Goal: Information Seeking & Learning: Learn about a topic

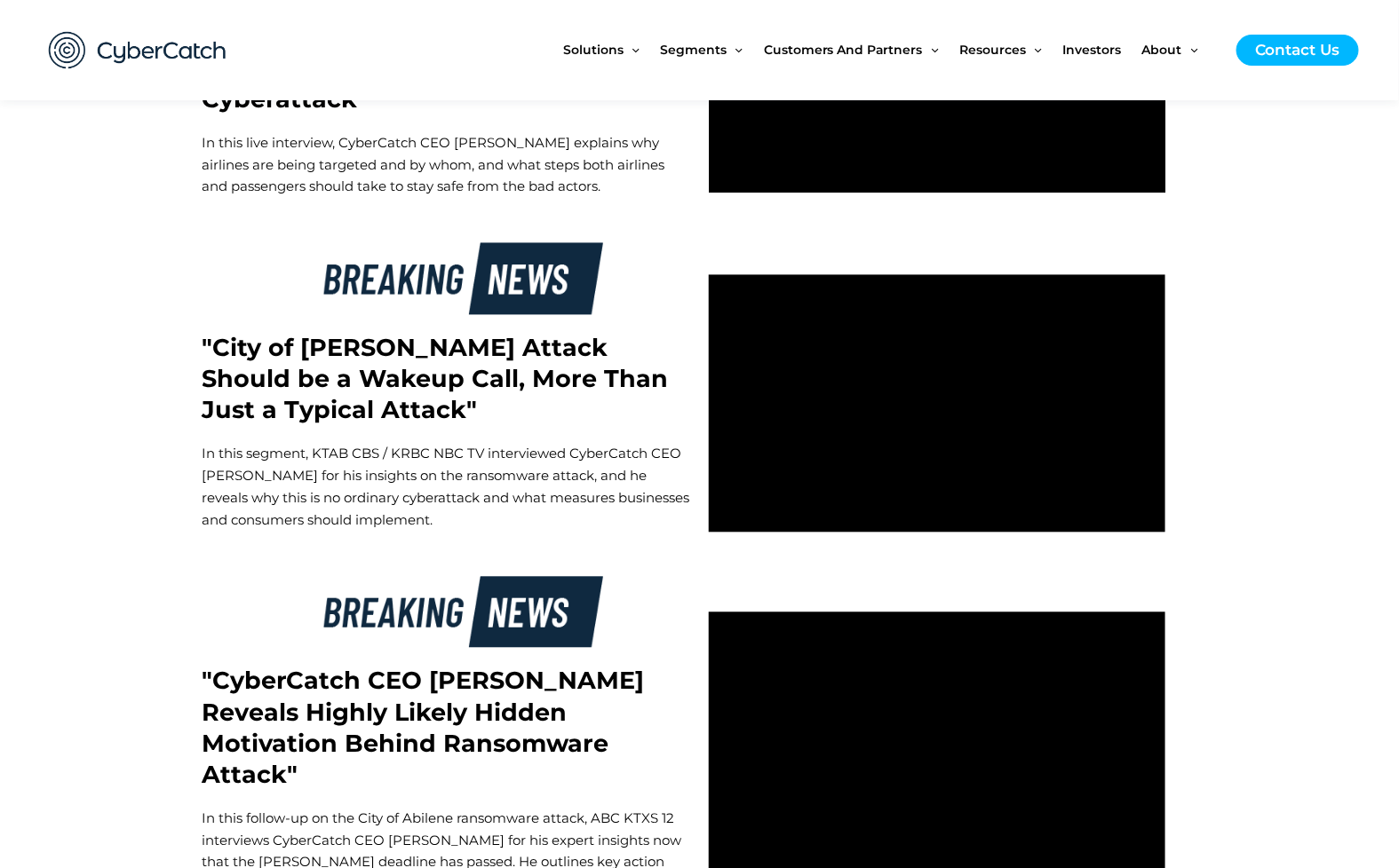
scroll to position [3757, 0]
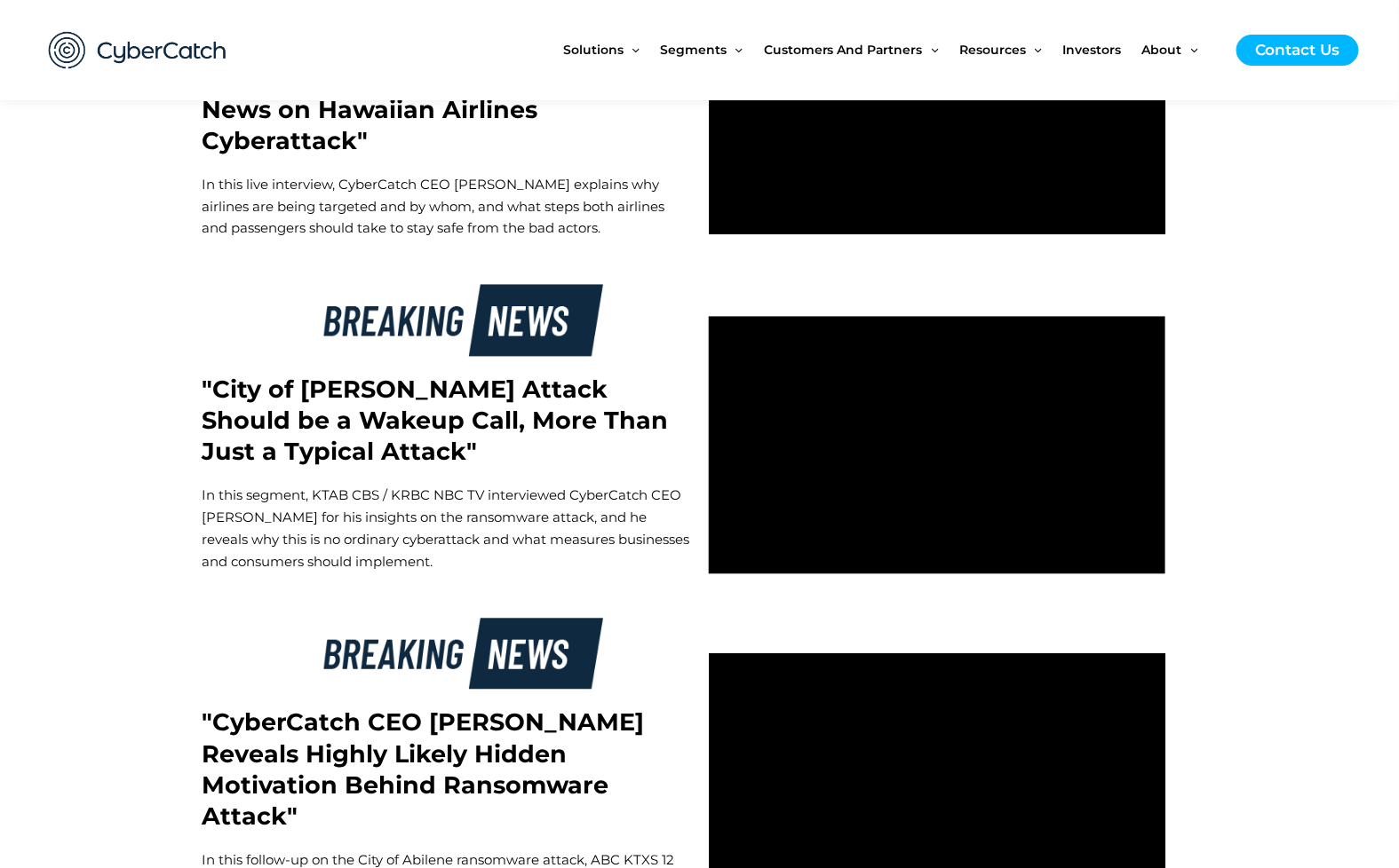
scroll to position [3672, 0]
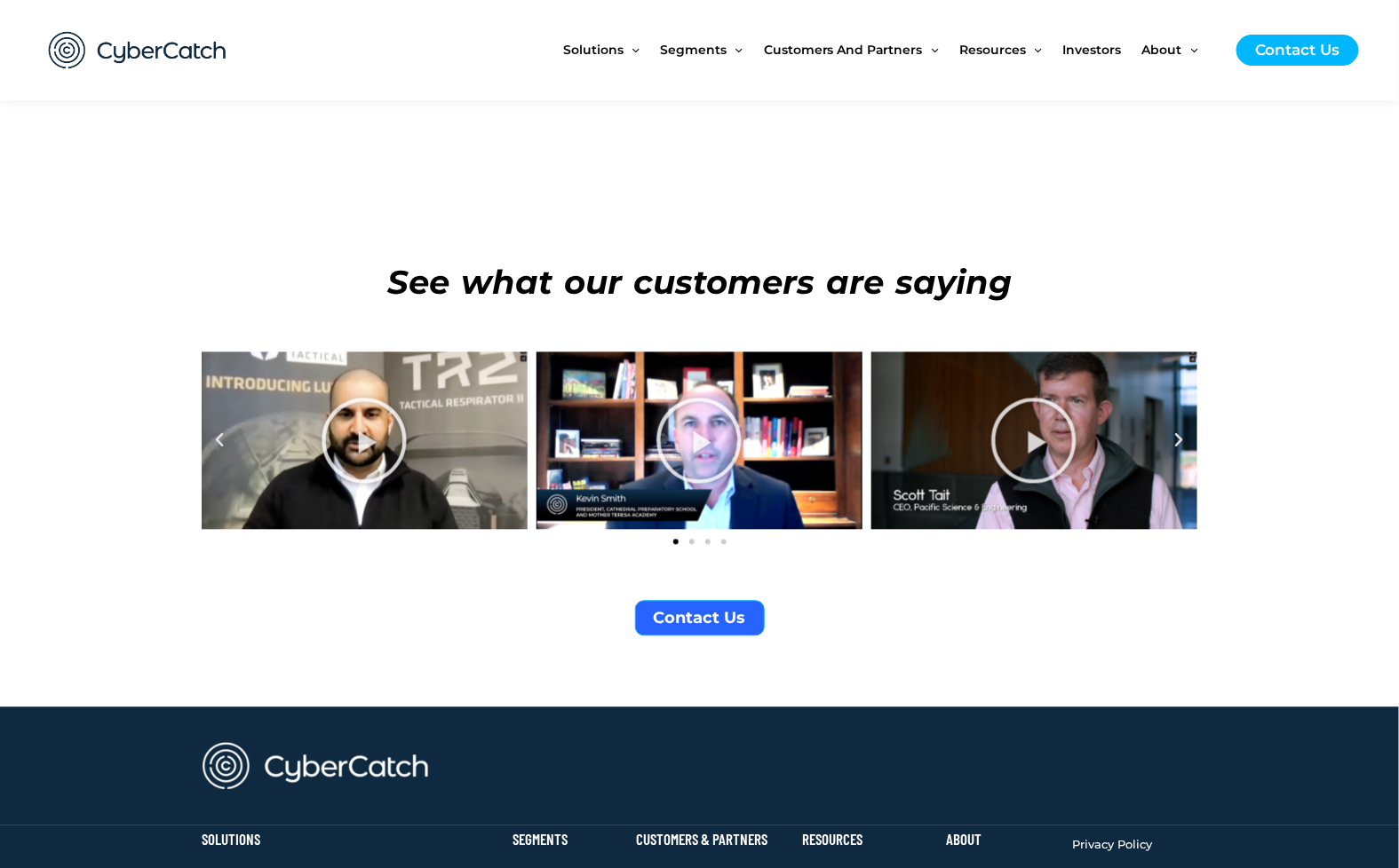
scroll to position [6228, 0]
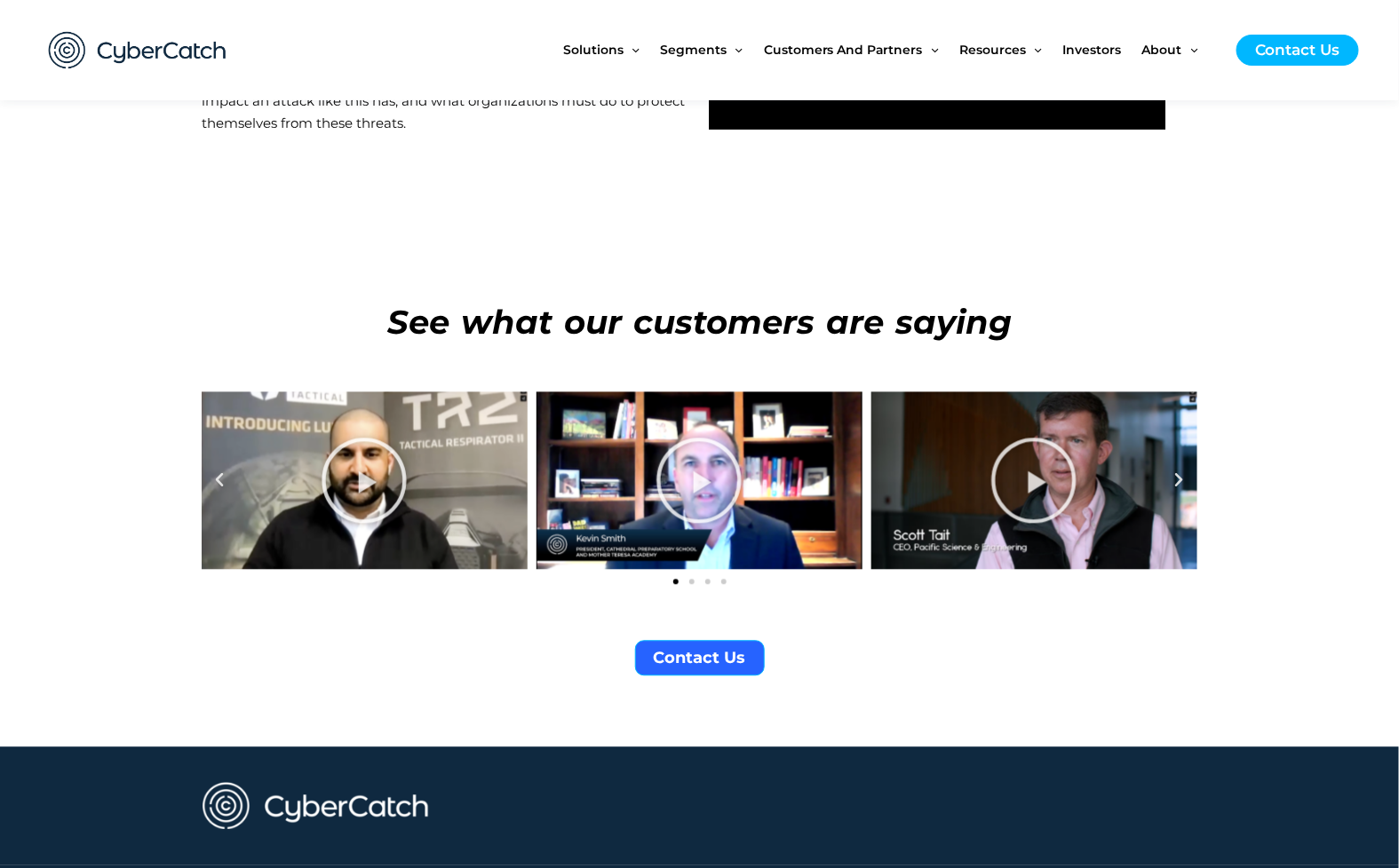
click at [1179, 472] on icon "Next slide" at bounding box center [1179, 480] width 17 height 17
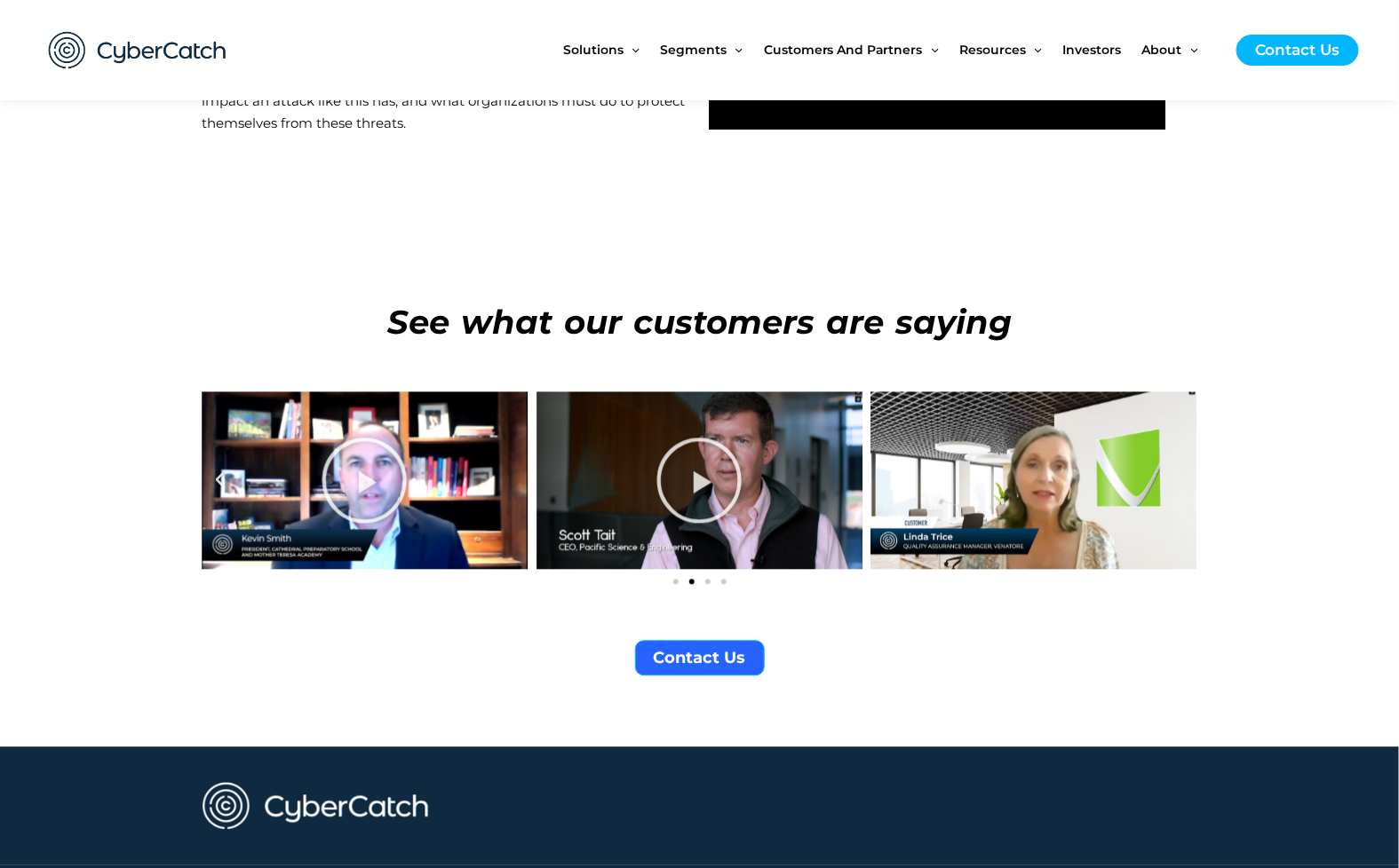
click at [1179, 472] on icon "Next slide" at bounding box center [1179, 480] width 17 height 17
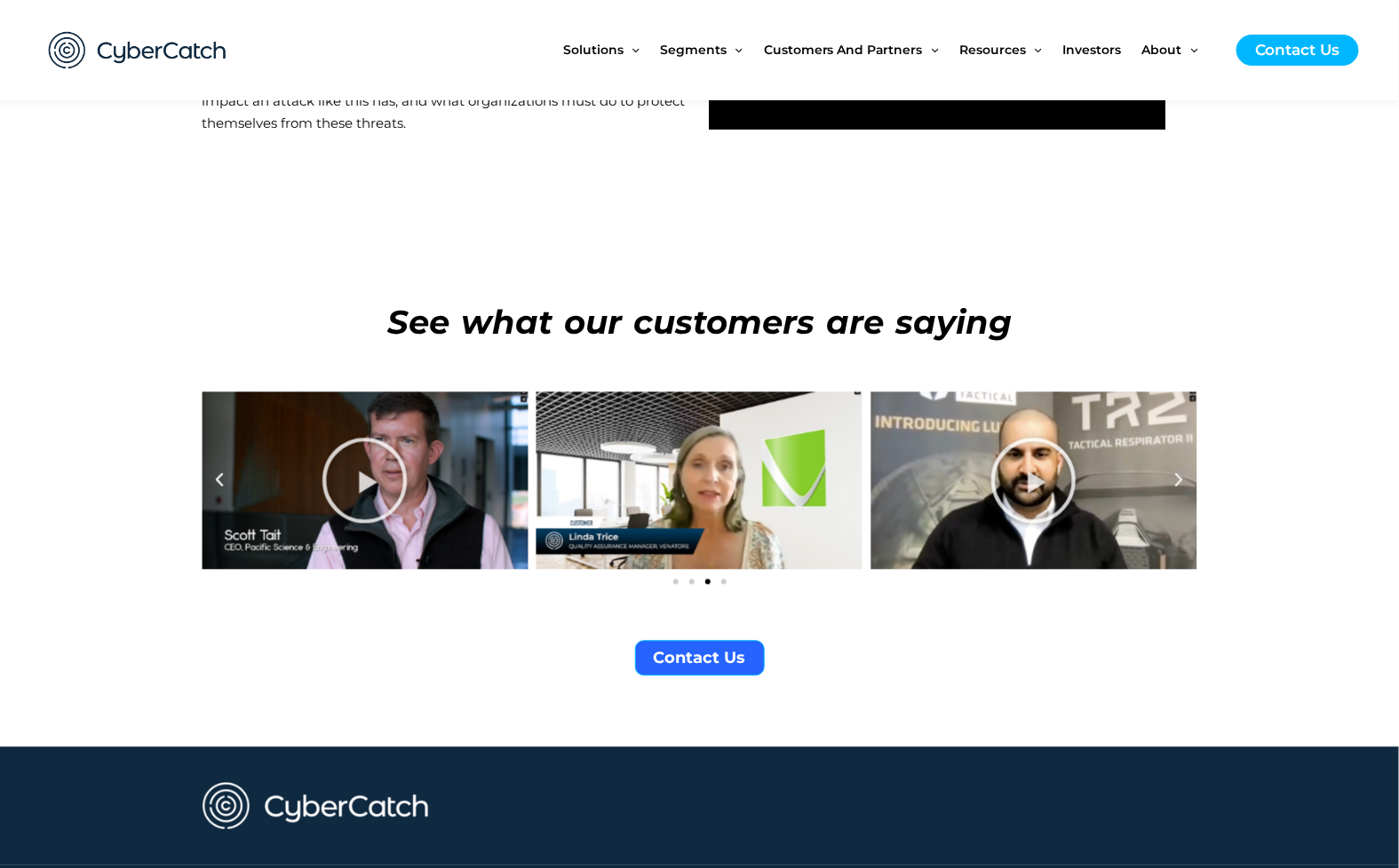
click at [1179, 472] on icon "Next slide" at bounding box center [1179, 480] width 17 height 17
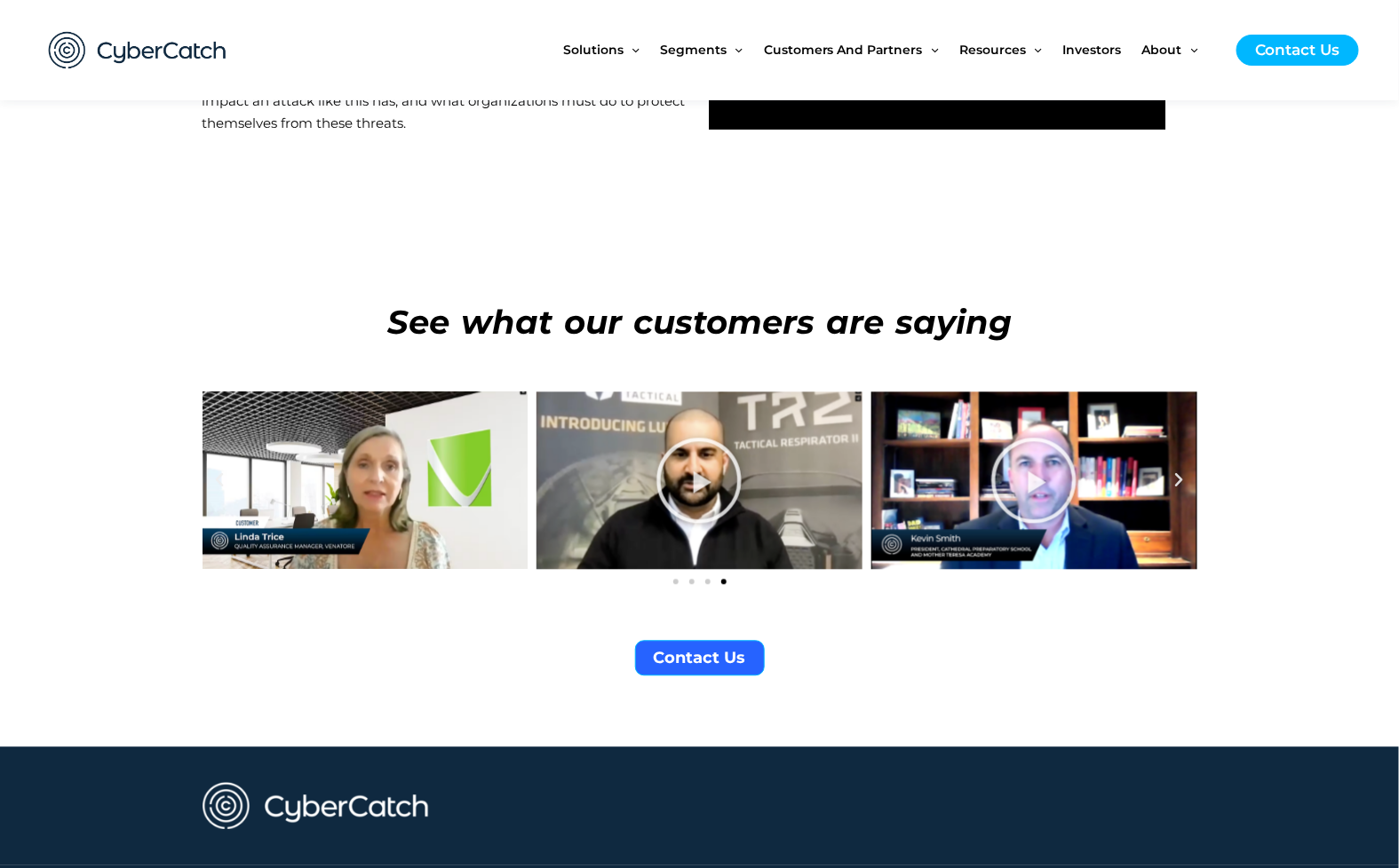
click at [1179, 472] on icon "Next slide" at bounding box center [1179, 480] width 17 height 17
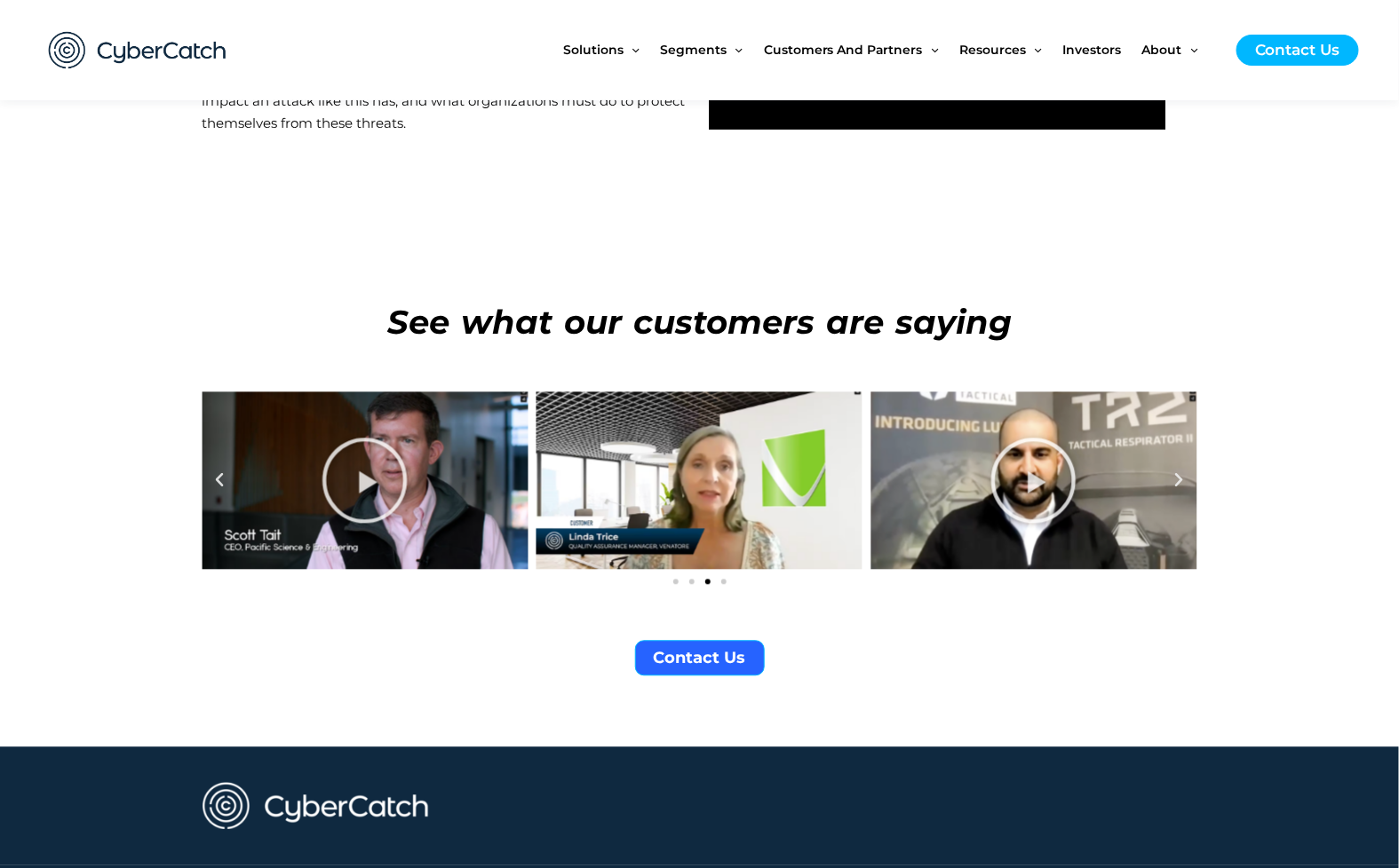
click at [1182, 472] on icon "Next slide" at bounding box center [1179, 480] width 17 height 17
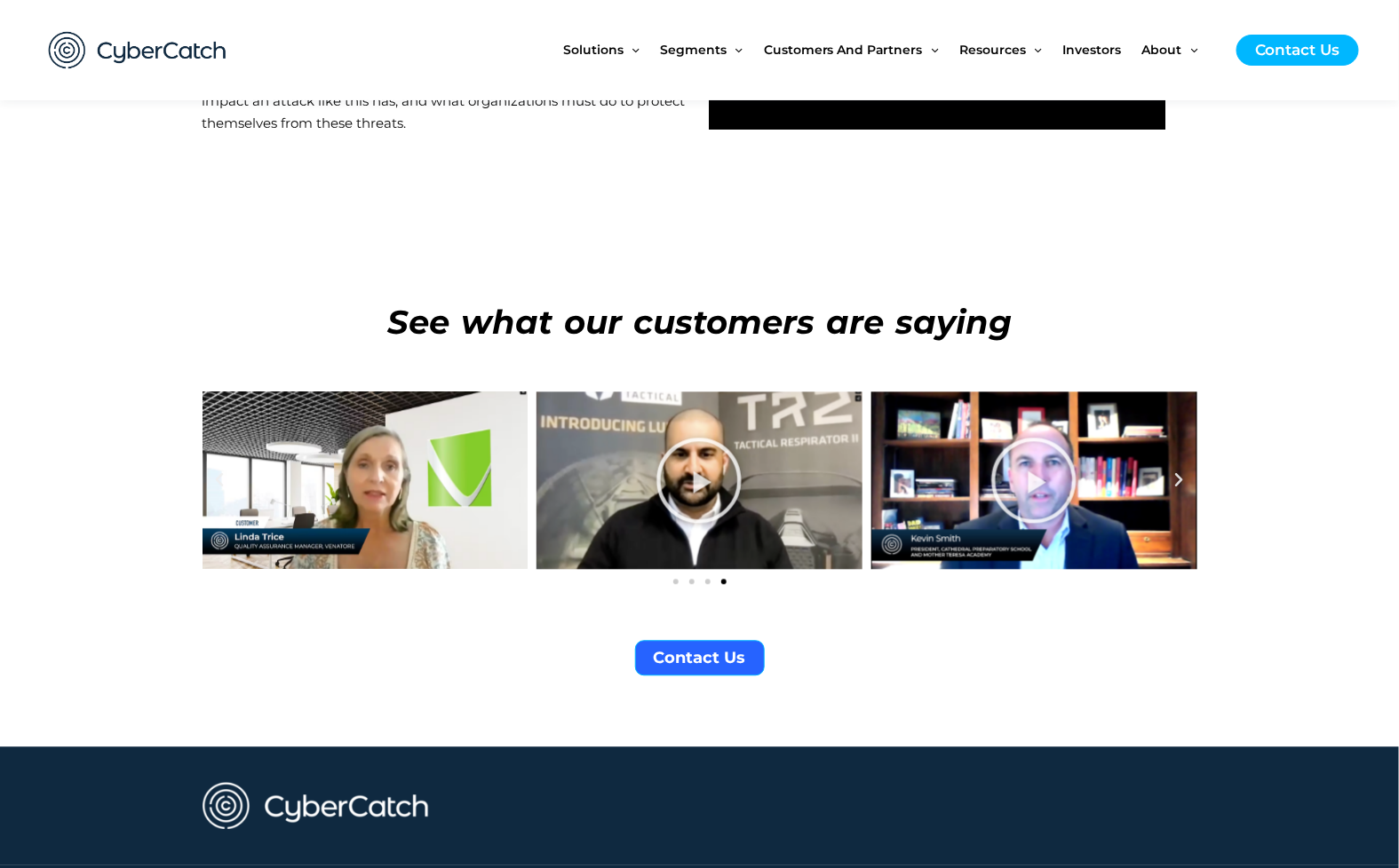
click at [1182, 472] on icon "Next slide" at bounding box center [1179, 480] width 17 height 17
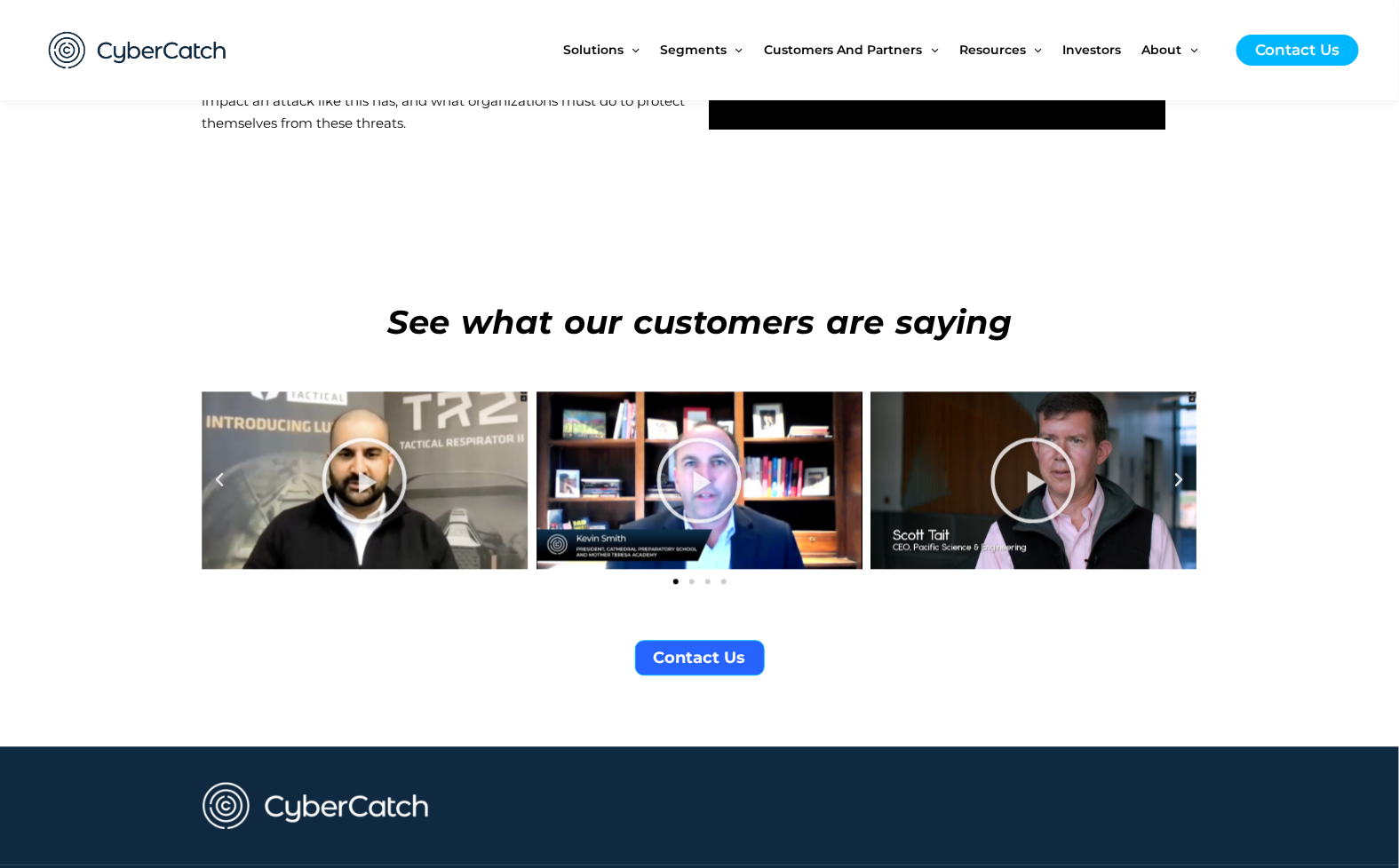
click at [1182, 472] on icon "Next slide" at bounding box center [1179, 480] width 17 height 17
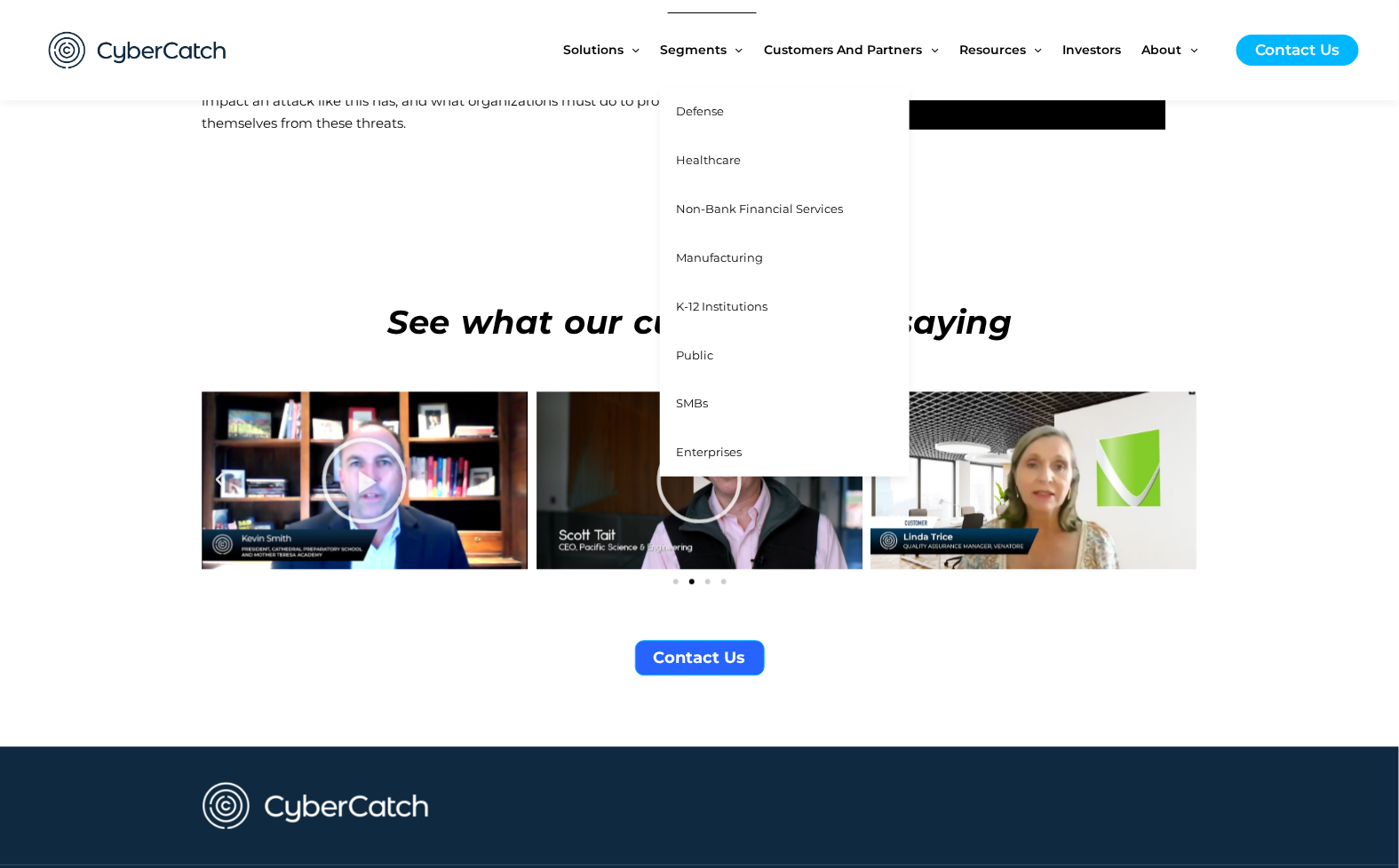
click at [706, 152] on span "Healthcare" at bounding box center [708, 160] width 65 height 15
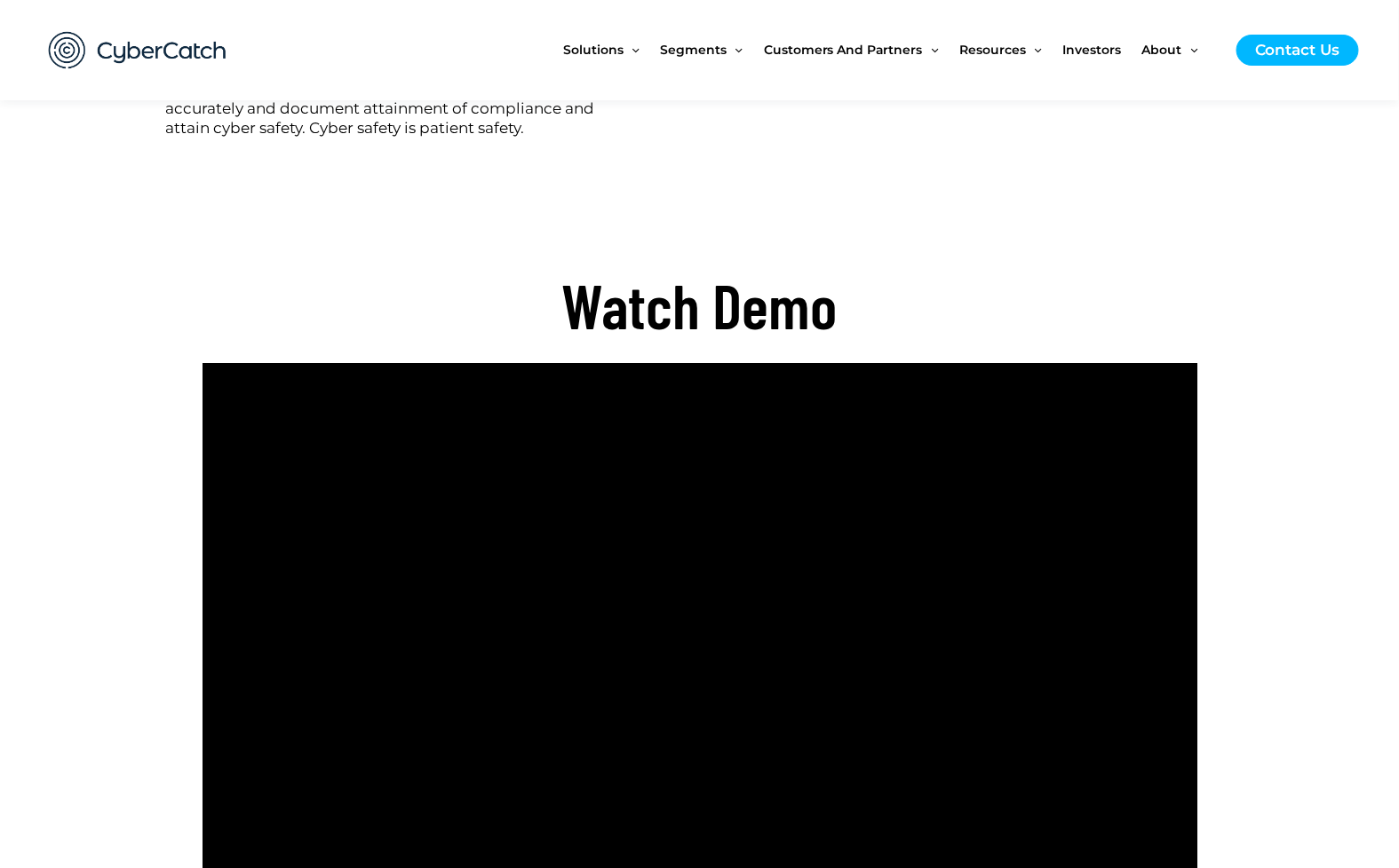
scroll to position [3387, 0]
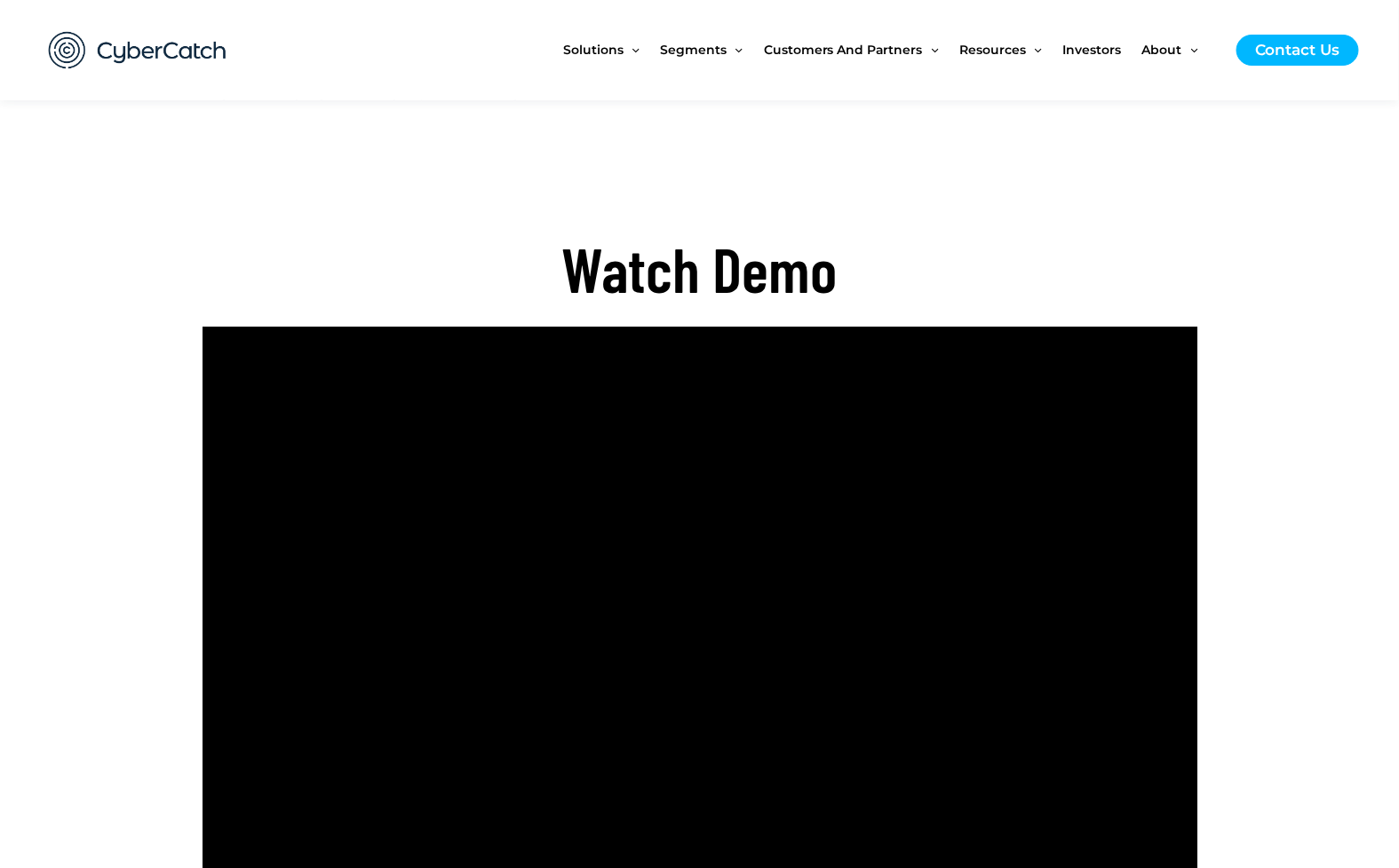
click at [96, 41] on img at bounding box center [137, 50] width 213 height 74
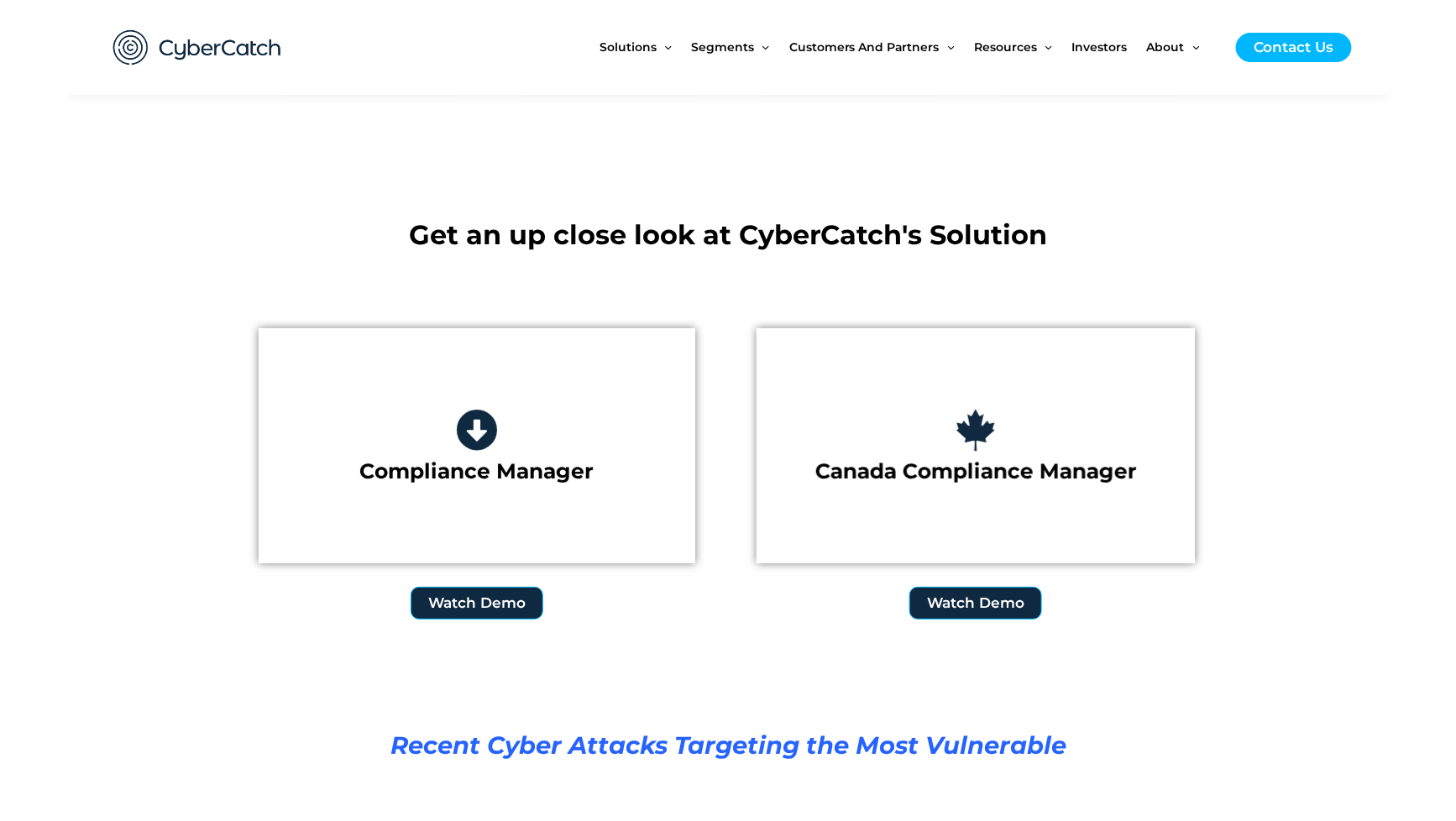
scroll to position [2251, 0]
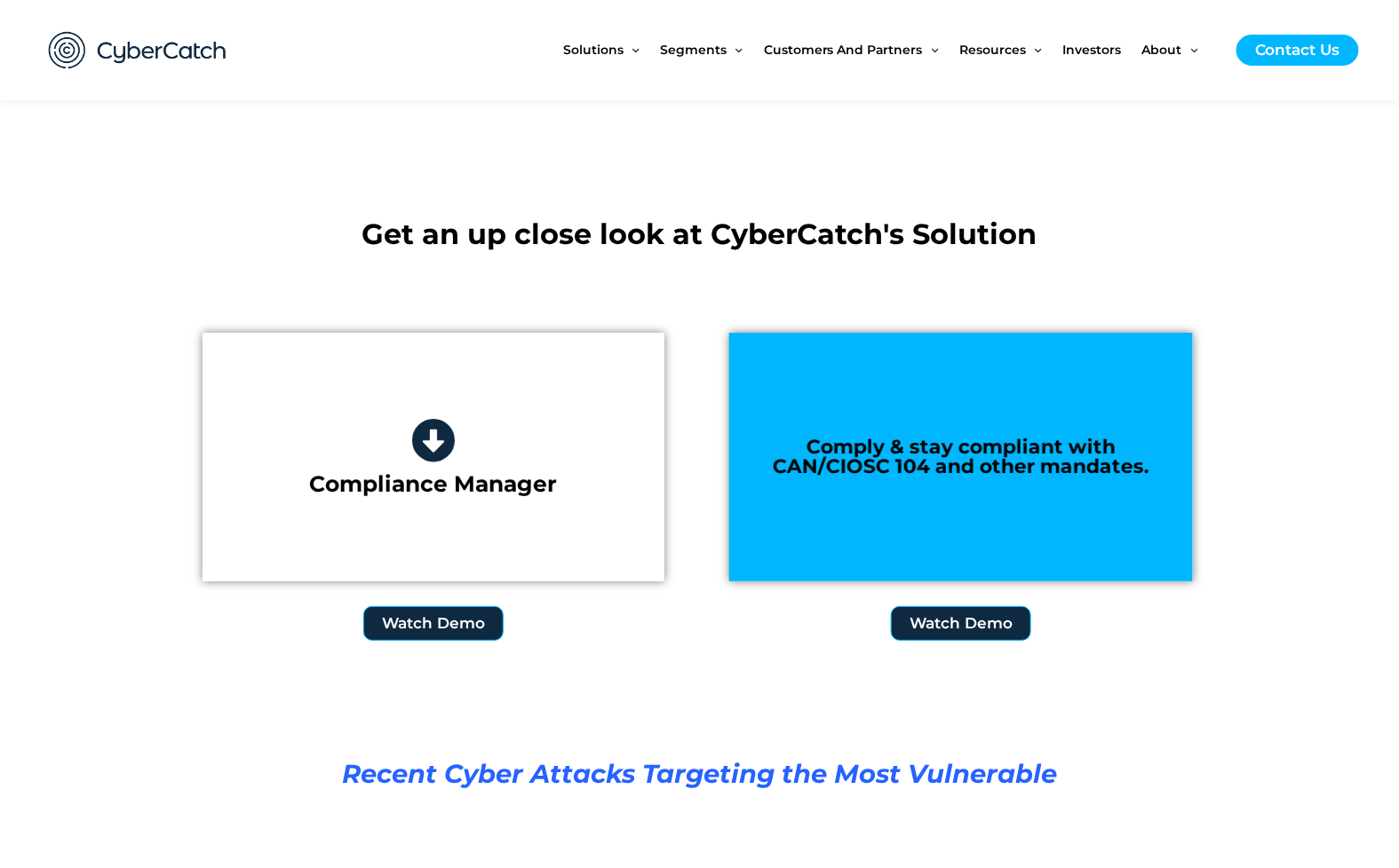
drag, startPoint x: 809, startPoint y: 443, endPoint x: 1162, endPoint y: 478, distance: 354.7
click at [1162, 478] on div "Comply & stay compliant with CAN/CIOSC 104 and other mandates." at bounding box center [961, 457] width 464 height 248
drag, startPoint x: 1152, startPoint y: 465, endPoint x: 1140, endPoint y: 465, distance: 12.0
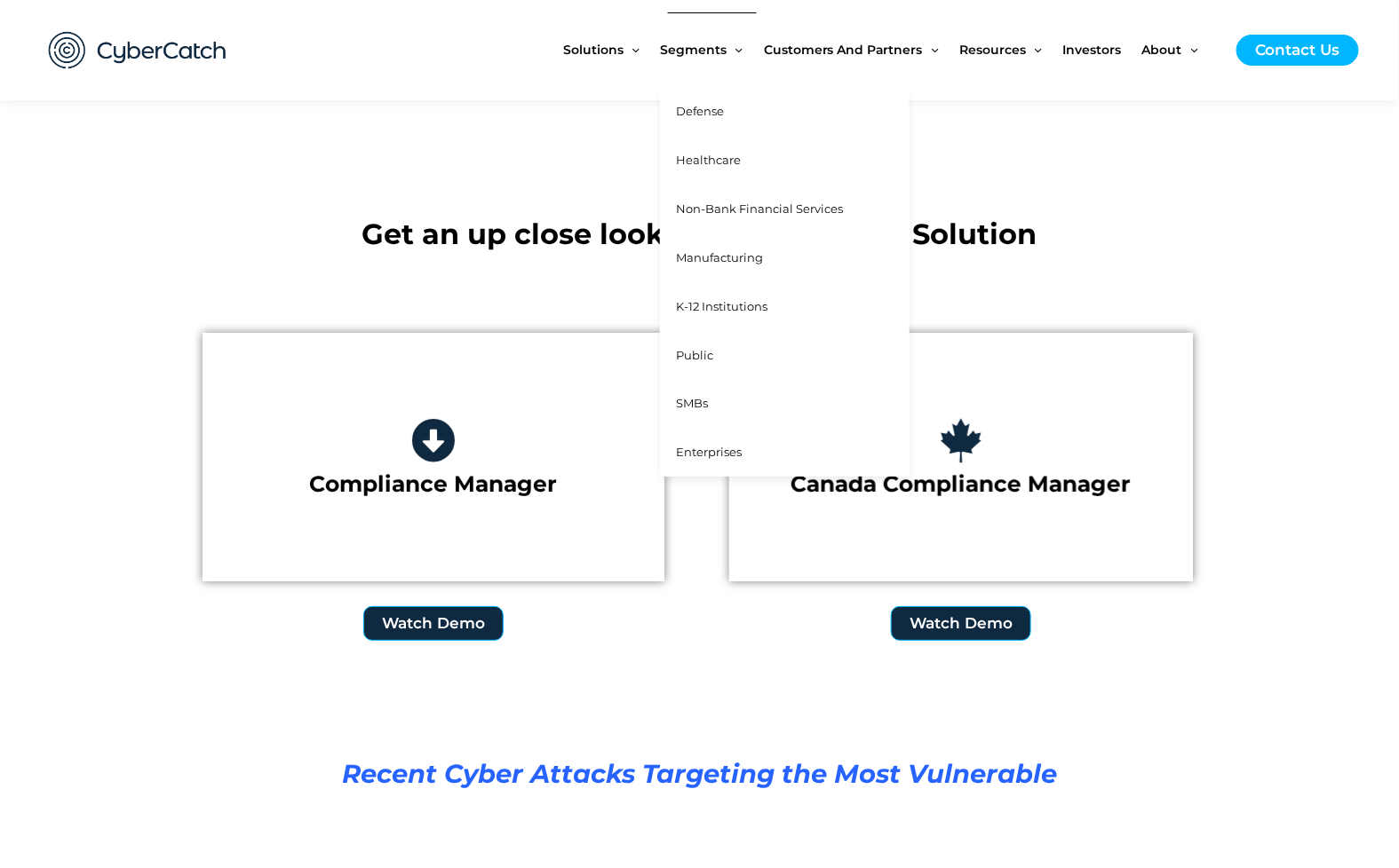
drag, startPoint x: 807, startPoint y: 439, endPoint x: 721, endPoint y: 35, distance: 413.1
